Goal: Task Accomplishment & Management: Manage account settings

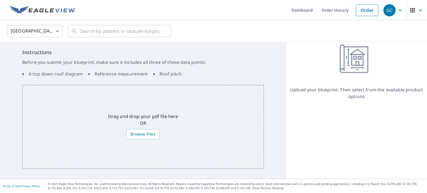
click at [400, 14] on span "GC" at bounding box center [394, 10] width 21 height 13
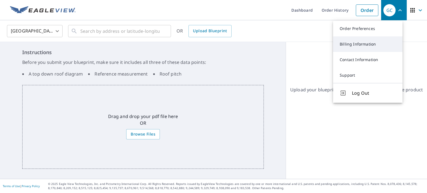
click at [349, 46] on link "Billing Information" at bounding box center [368, 44] width 70 height 16
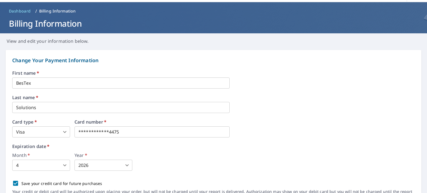
scroll to position [28, 0]
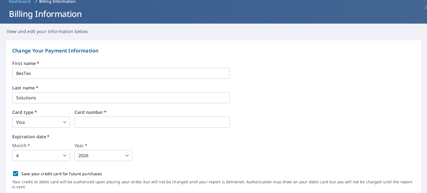
click at [174, 148] on div "Month   * 4 4 ​ Year   * 2026 2026 ​" at bounding box center [213, 153] width 403 height 18
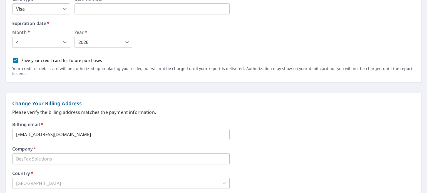
scroll to position [167, 0]
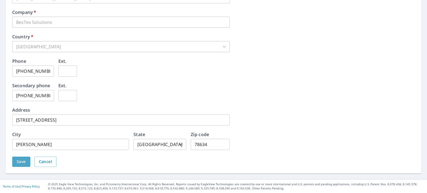
click at [21, 163] on span "Save" at bounding box center [21, 162] width 9 height 7
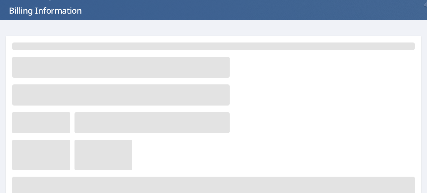
scroll to position [0, 0]
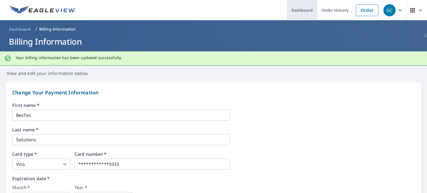
click at [301, 11] on link "Dashboard" at bounding box center [302, 10] width 30 height 20
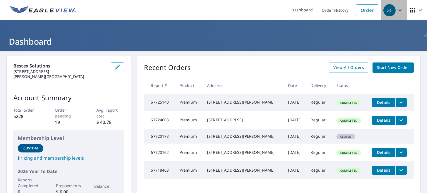
click at [385, 12] on div "GC" at bounding box center [390, 10] width 12 height 12
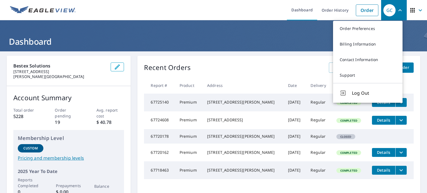
click at [372, 48] on link "Billing Information" at bounding box center [368, 44] width 70 height 16
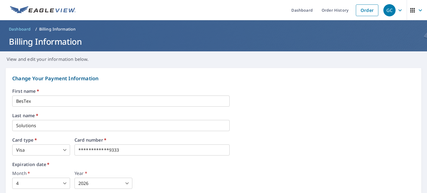
click at [386, 13] on div "GC" at bounding box center [390, 10] width 12 height 12
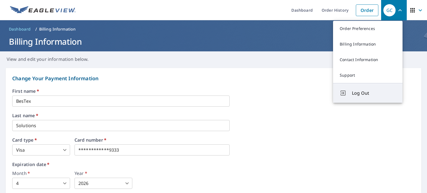
click at [348, 99] on button "Log Out" at bounding box center [368, 93] width 70 height 20
